Goal: Find specific page/section: Find specific page/section

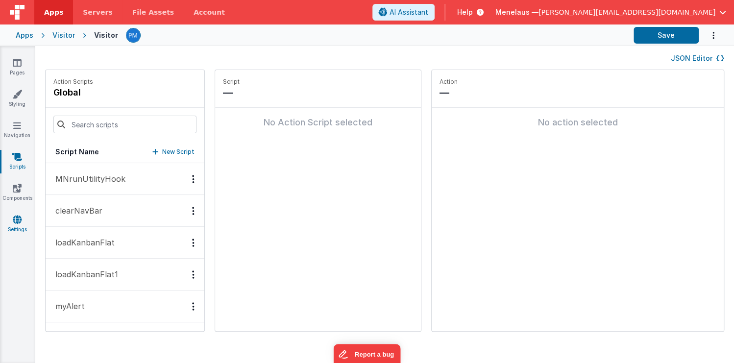
click at [14, 223] on icon at bounding box center [17, 220] width 9 height 10
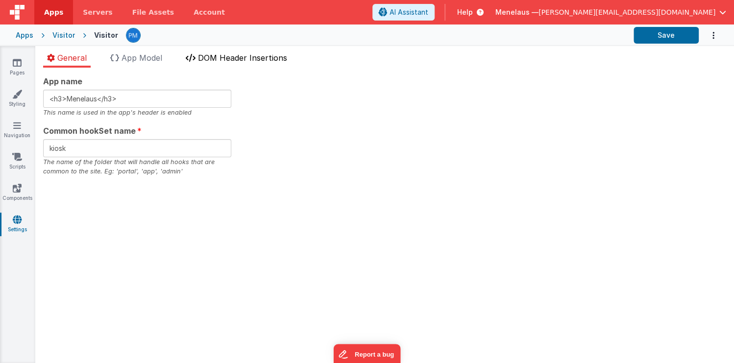
click at [266, 55] on span "DOM Header Insertions" at bounding box center [242, 58] width 89 height 10
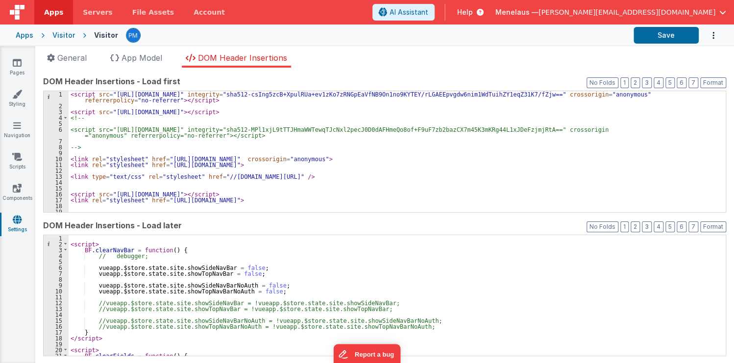
click at [507, 174] on div "< script src = "https://cdnjs.cloudflare.com/ajax/libs/Sortable/1.15.6/Sortable…" at bounding box center [394, 160] width 651 height 139
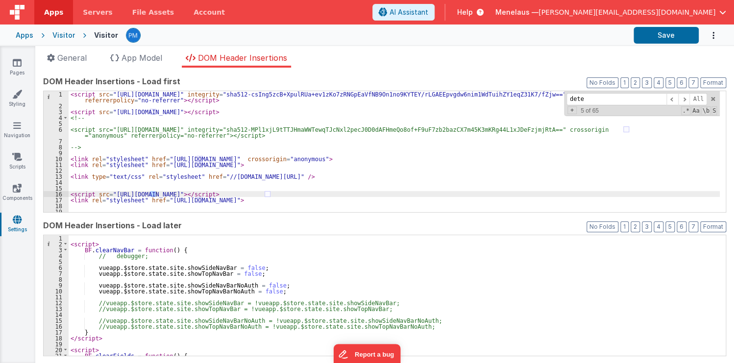
scroll to position [866, 0]
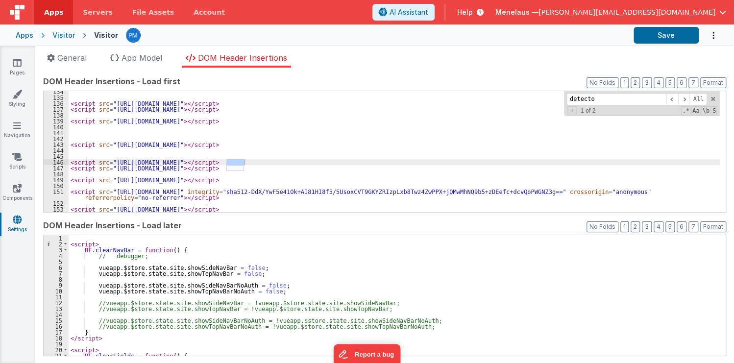
type input "detector"
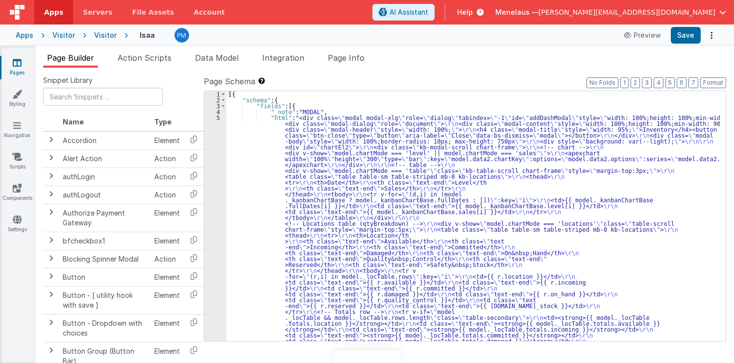
drag, startPoint x: 660, startPoint y: 51, endPoint x: 648, endPoint y: 12, distance: 40.5
click at [660, 49] on div "Page Builder Action Scripts Data Model Integration Page Info Snippet Library Na…" at bounding box center [384, 204] width 699 height 317
